Goal: Browse casually: Explore the website without a specific task or goal

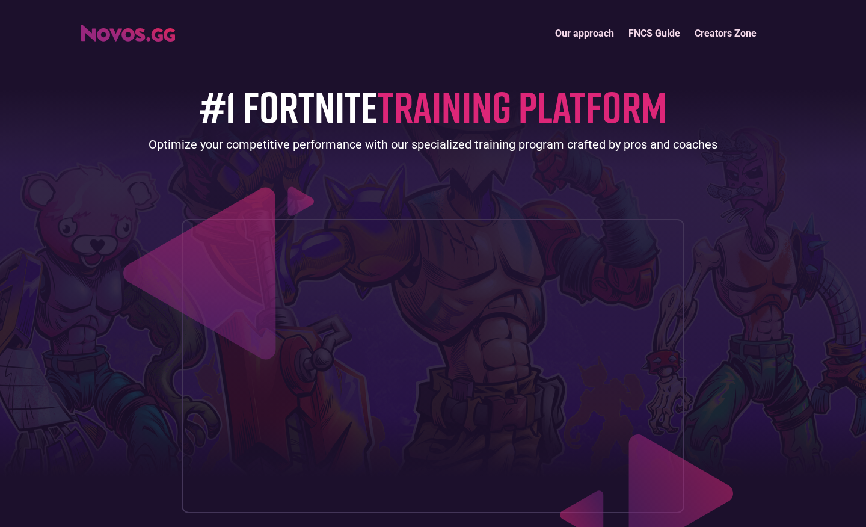
click at [106, 39] on img "home" at bounding box center [128, 33] width 94 height 17
click at [595, 35] on link "Our approach" at bounding box center [584, 33] width 73 height 26
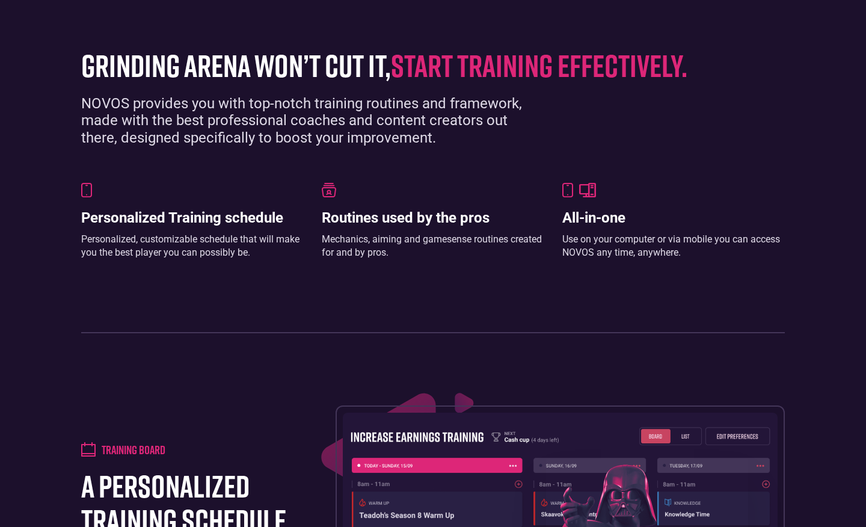
scroll to position [372, 0]
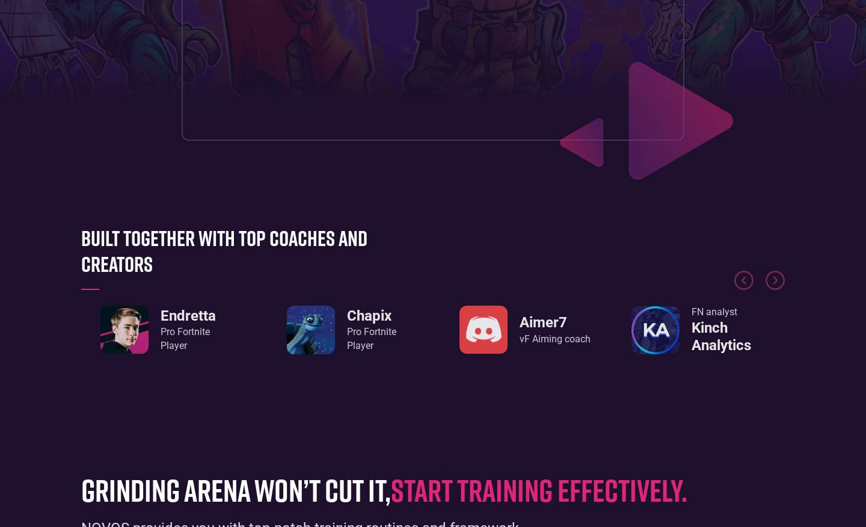
click at [192, 334] on div "Pro Fortnite Player" at bounding box center [188, 338] width 55 height 27
click at [149, 337] on link "Endretta Pro Fortnite Player" at bounding box center [157, 329] width 115 height 48
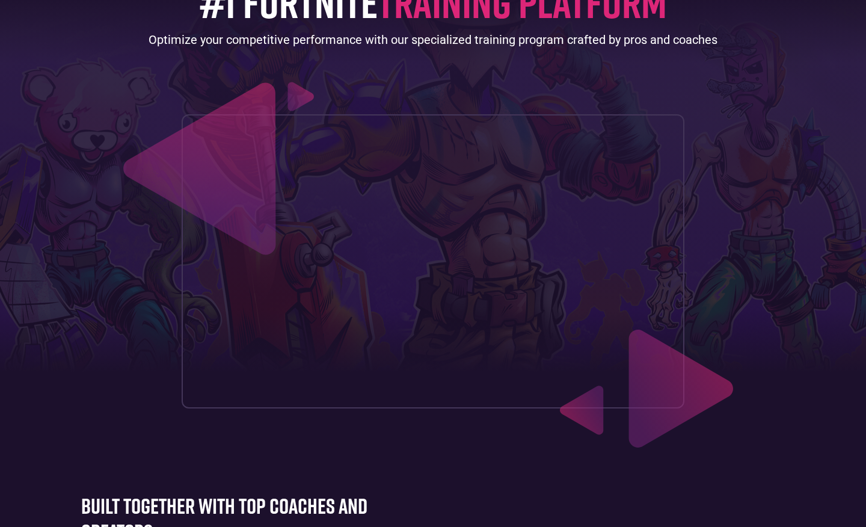
scroll to position [0, 0]
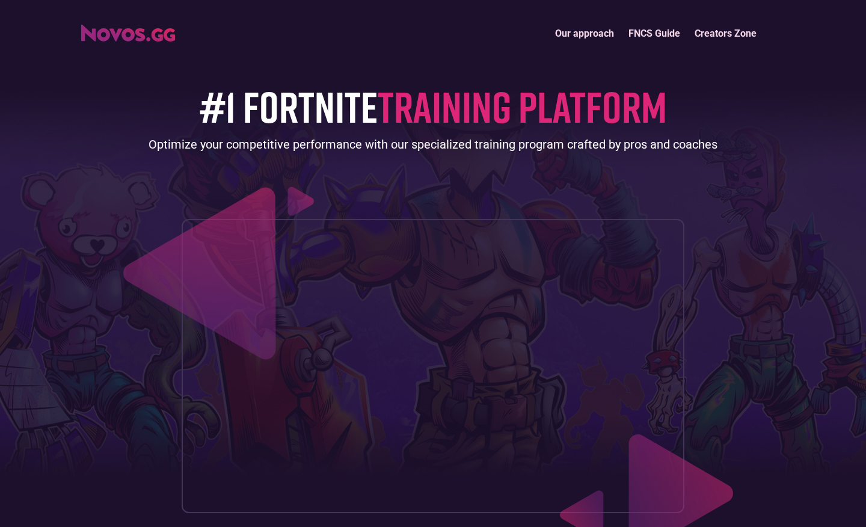
click at [716, 37] on link "Creators Zone" at bounding box center [725, 33] width 76 height 26
